Goal: Information Seeking & Learning: Learn about a topic

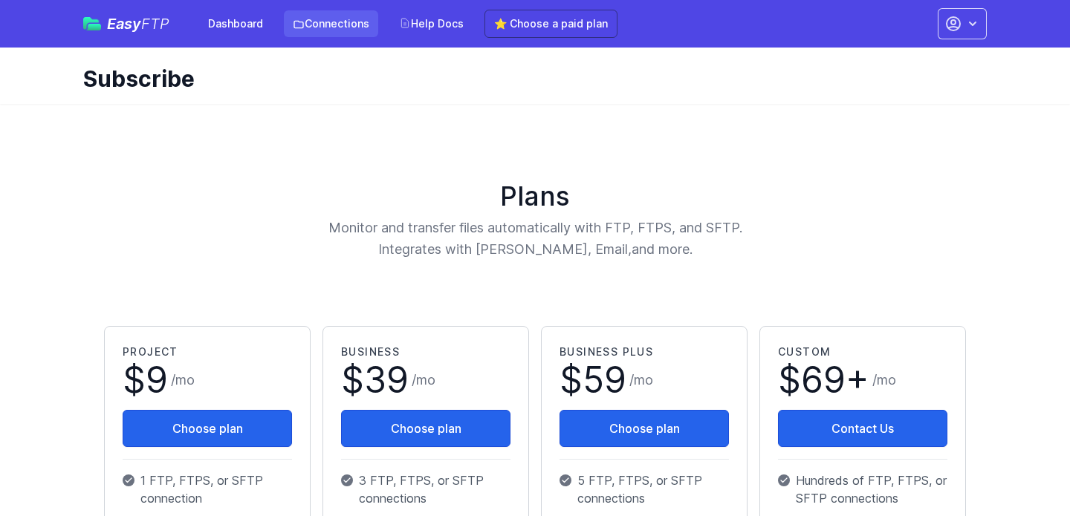
click at [305, 22] on link "Connections" at bounding box center [331, 23] width 94 height 27
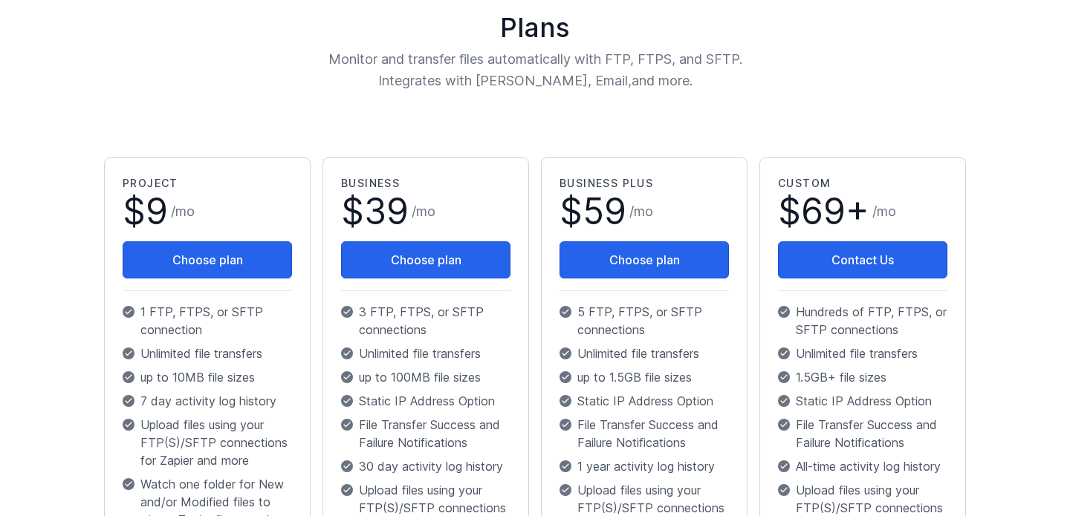
scroll to position [147, 0]
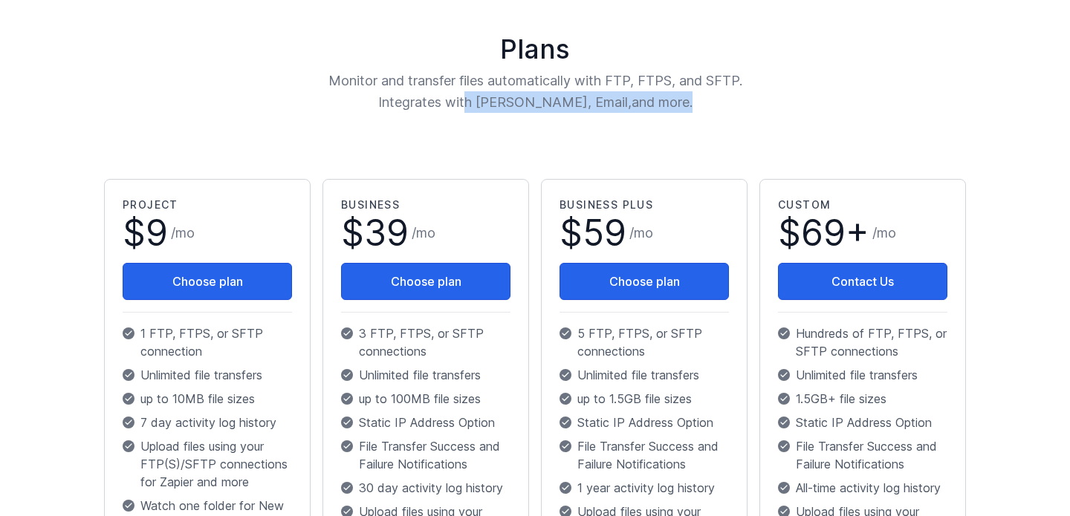
drag, startPoint x: 492, startPoint y: 100, endPoint x: 657, endPoint y: 101, distance: 164.9
click at [657, 101] on p "Monitor and transfer files automatically with FTP, FTPS, and SFTP. Integrates w…" at bounding box center [535, 92] width 582 height 44
click at [655, 123] on div "Plans Monitor and transfer files automatically with FTP, FTPS, and SFTP. Integr…" at bounding box center [534, 495] width 903 height 1040
drag, startPoint x: 448, startPoint y: 94, endPoint x: 548, endPoint y: 94, distance: 100.3
click at [548, 94] on p "Monitor and transfer files automatically with FTP, FTPS, and SFTP. Integrates w…" at bounding box center [535, 92] width 582 height 44
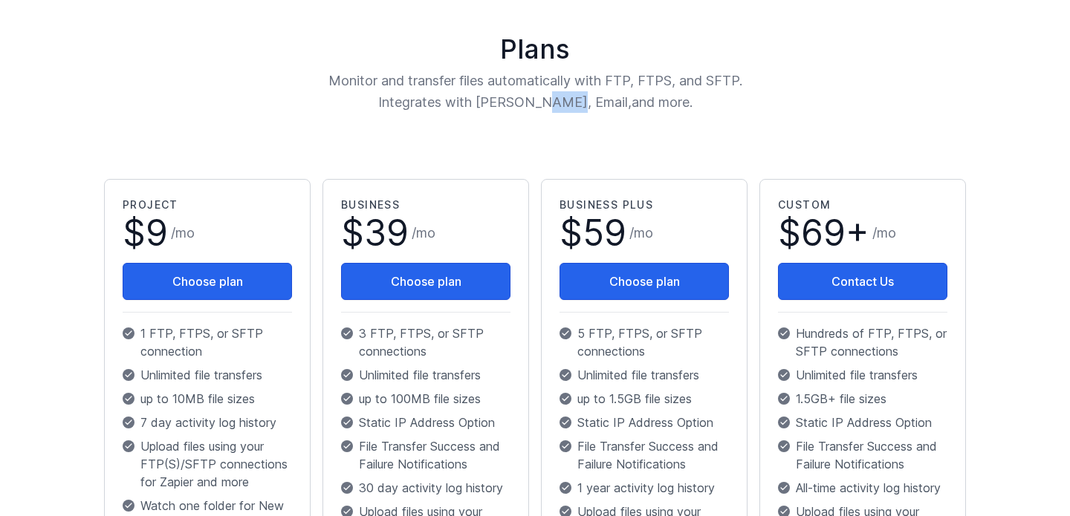
drag, startPoint x: 556, startPoint y: 97, endPoint x: 586, endPoint y: 97, distance: 29.7
click at [586, 97] on p "Monitor and transfer files automatically with FTP, FTPS, and SFTP. Integrates w…" at bounding box center [535, 92] width 582 height 44
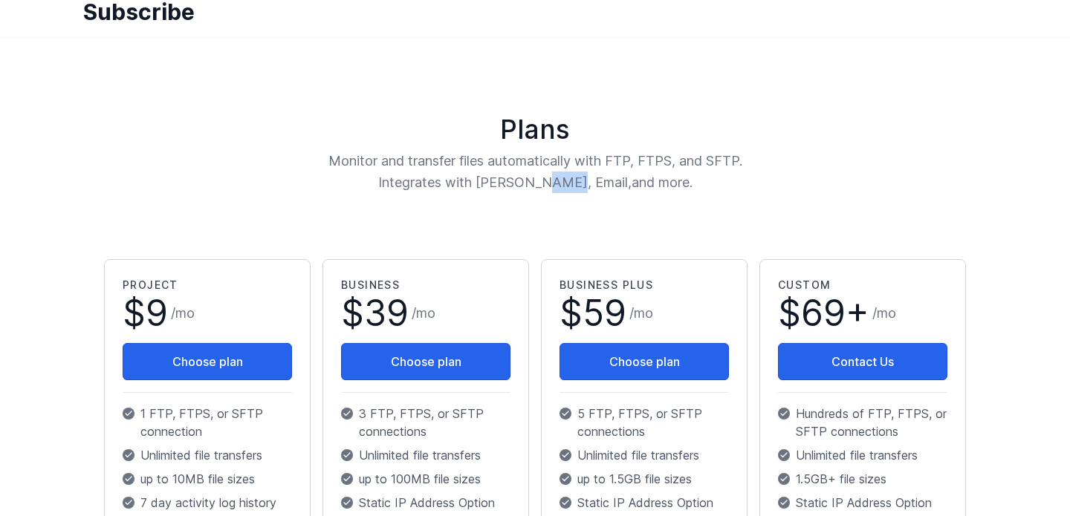
scroll to position [0, 0]
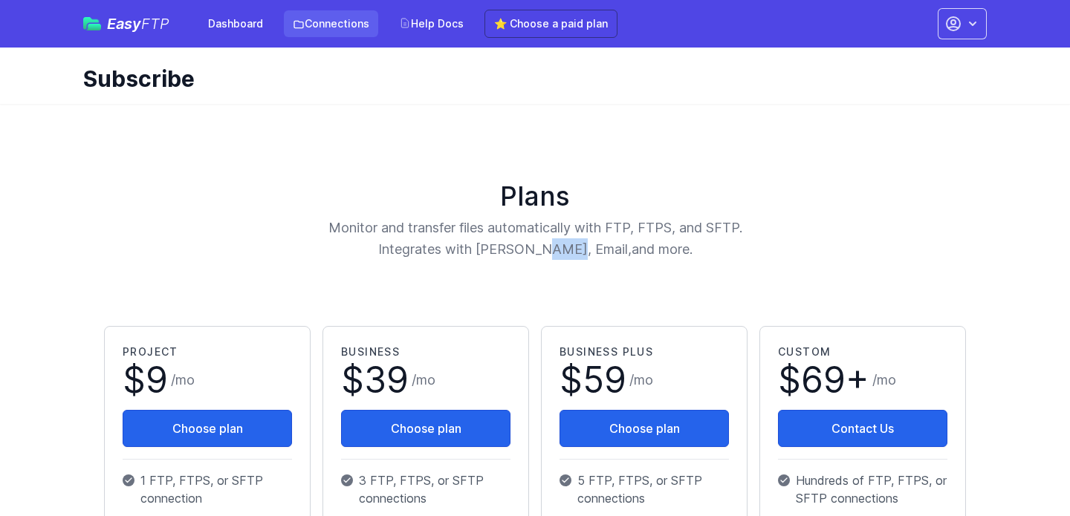
click at [346, 27] on link "Connections" at bounding box center [331, 23] width 94 height 27
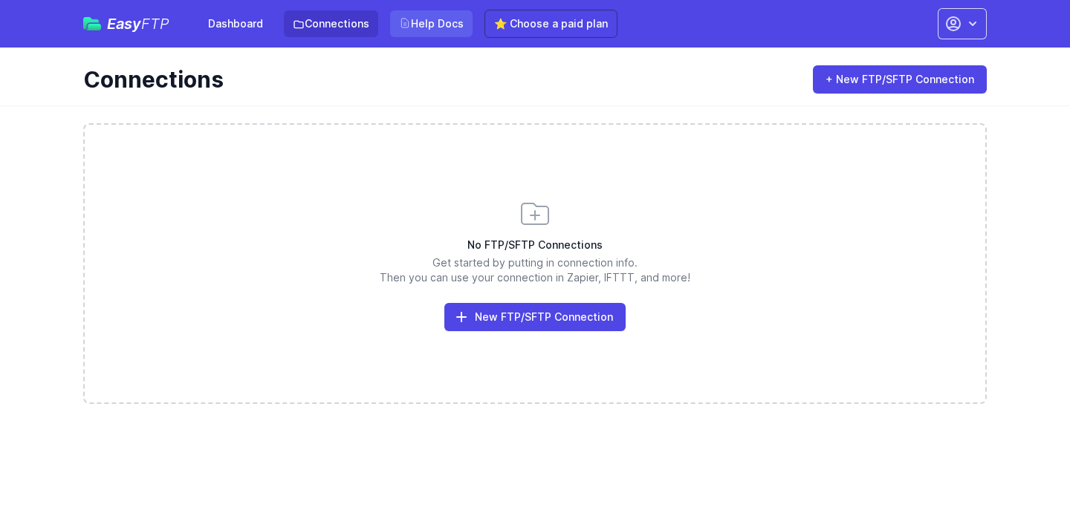
click at [421, 30] on link "Help Docs" at bounding box center [431, 23] width 82 height 27
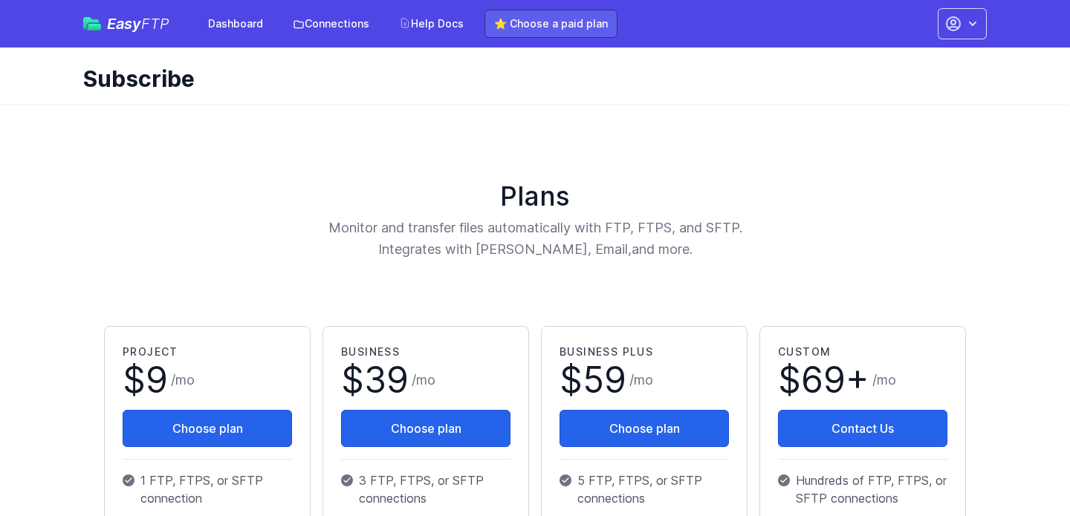
click at [527, 24] on link "⭐ Choose a paid plan" at bounding box center [550, 24] width 133 height 28
click at [330, 36] on link "Connections" at bounding box center [331, 23] width 94 height 27
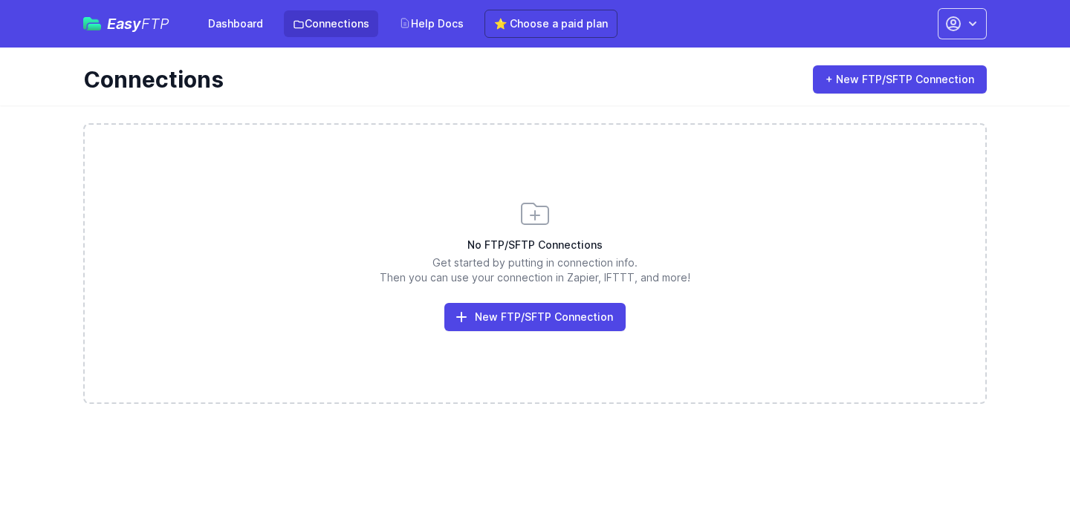
click at [417, 28] on link "Help Docs" at bounding box center [431, 23] width 82 height 27
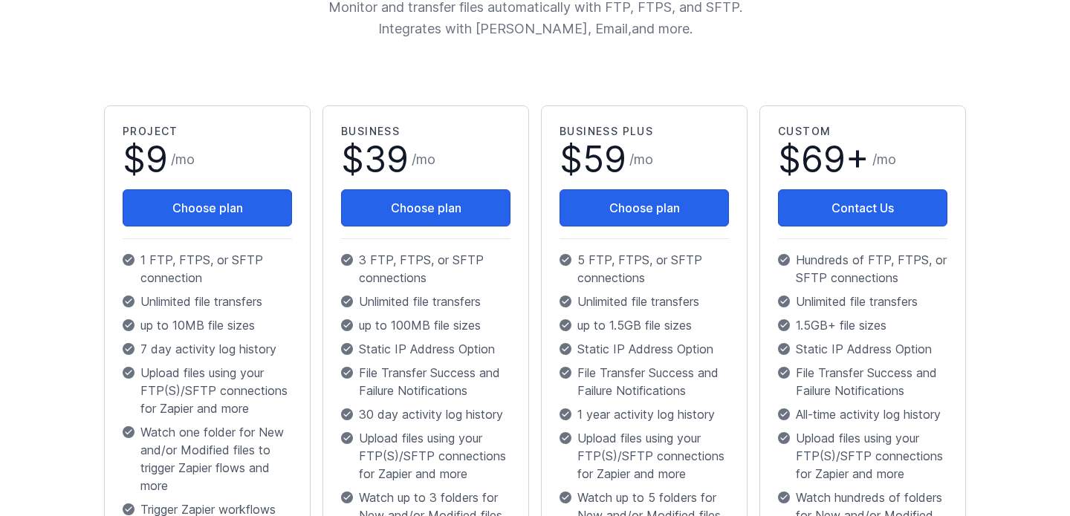
scroll to position [208, 0]
